Goal: Check status: Check status

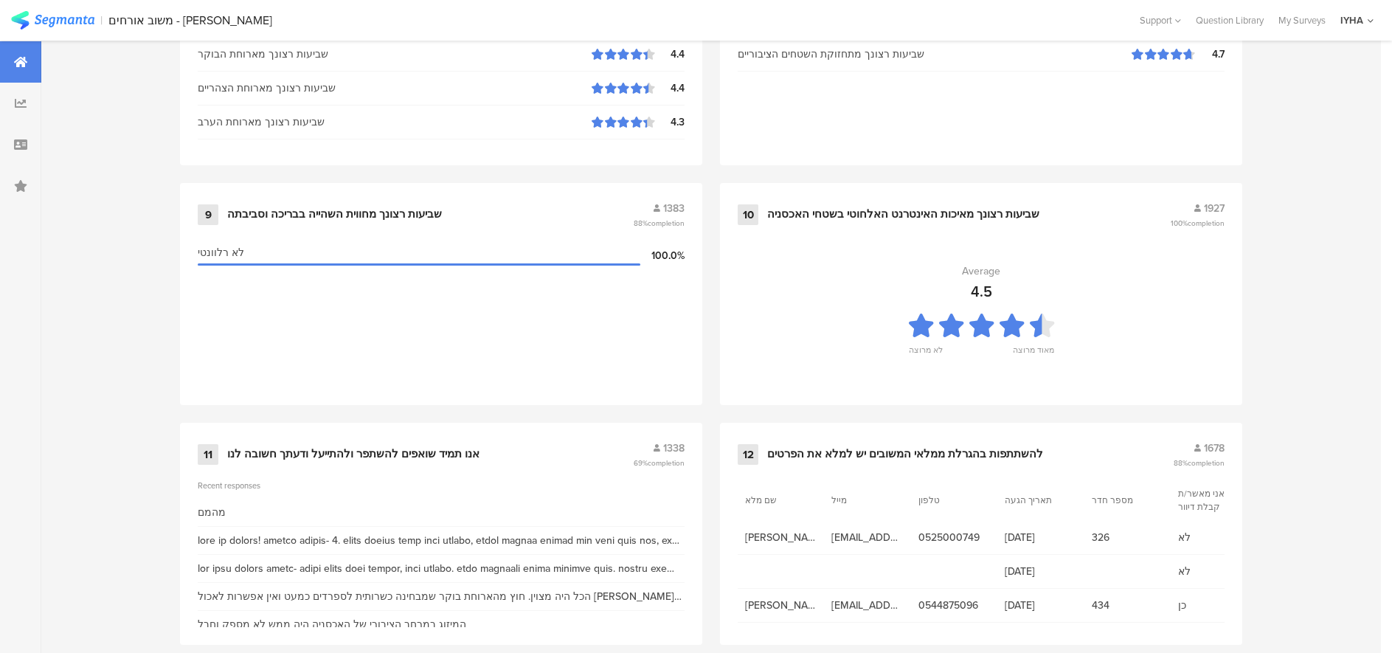
scroll to position [1511, 0]
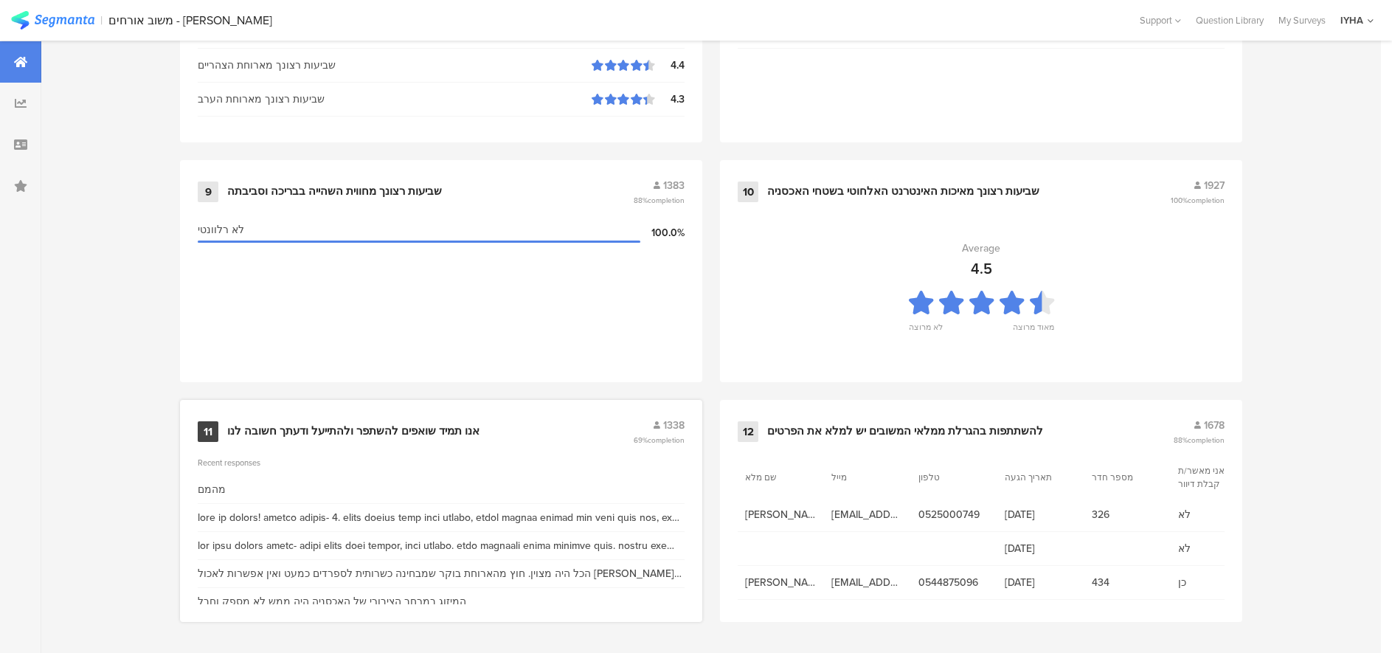
click at [370, 432] on div "אנו תמיד שואפים להשתפר ולהתייעל ודעתך חשובה לנו" at bounding box center [353, 431] width 252 height 15
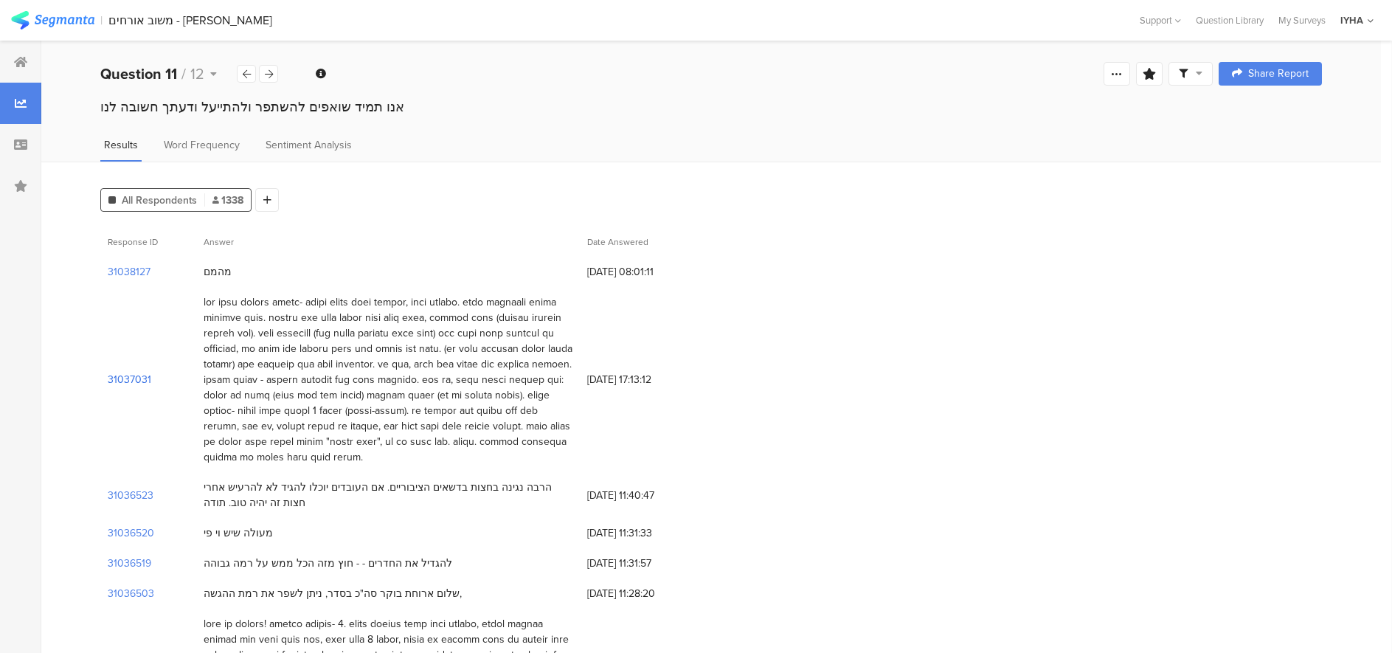
click at [138, 378] on section "31037031" at bounding box center [130, 379] width 44 height 15
